Goal: Transaction & Acquisition: Book appointment/travel/reservation

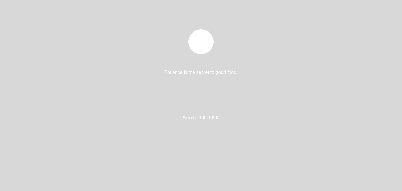
select select "es"
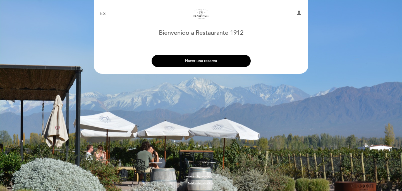
click at [215, 65] on button "Hacer una reserva" at bounding box center [201, 61] width 99 height 12
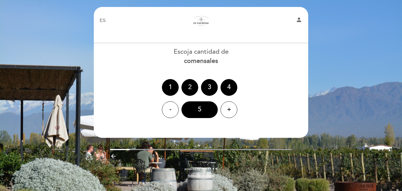
click at [196, 83] on div "2" at bounding box center [189, 87] width 17 height 17
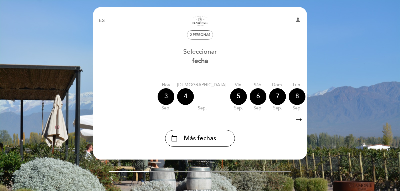
click at [298, 120] on icon "arrow_right_alt" at bounding box center [299, 120] width 8 height 12
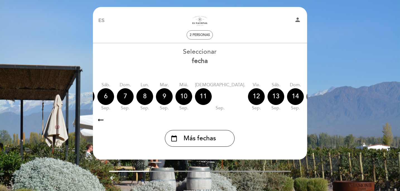
scroll to position [0, 163]
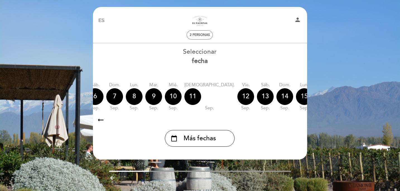
click at [296, 94] on div "15" at bounding box center [304, 96] width 17 height 17
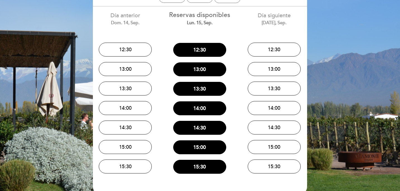
scroll to position [42, 0]
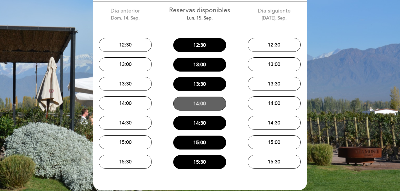
click at [209, 104] on button "14:00" at bounding box center [199, 104] width 53 height 14
